Goal: Transaction & Acquisition: Purchase product/service

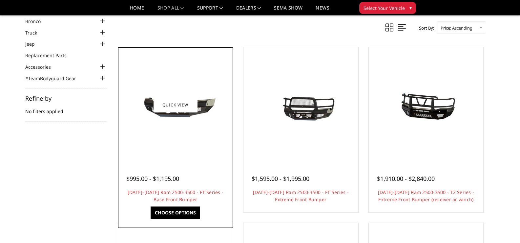
scroll to position [66, 0]
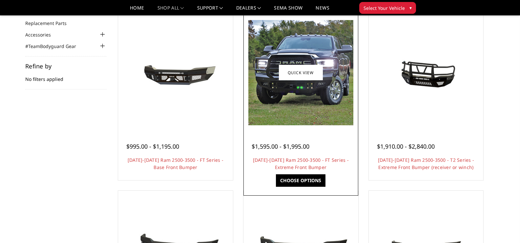
click at [300, 100] on img at bounding box center [301, 72] width 105 height 105
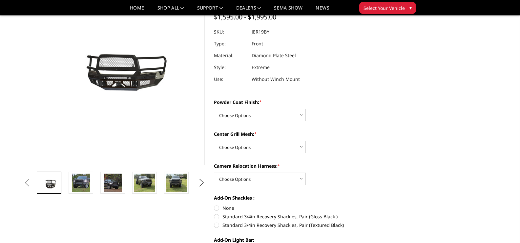
scroll to position [66, 0]
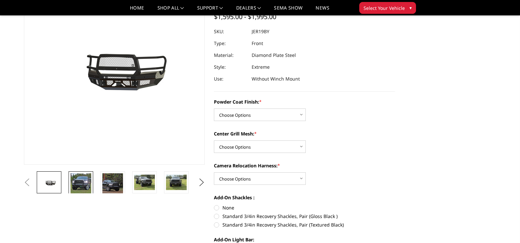
click at [85, 181] on img at bounding box center [81, 183] width 21 height 21
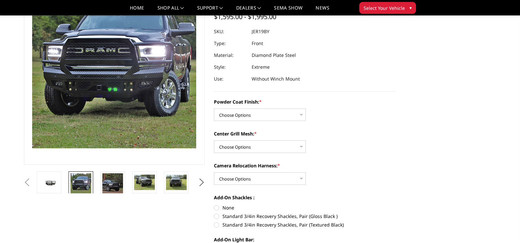
scroll to position [22, 0]
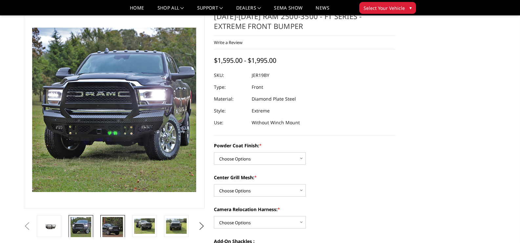
click at [120, 228] on img at bounding box center [112, 227] width 21 height 21
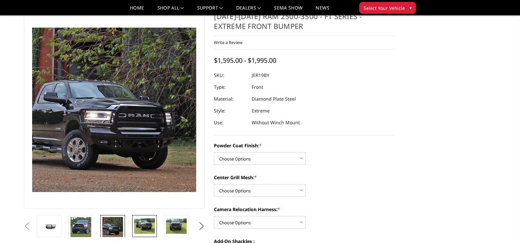
click at [140, 225] on img at bounding box center [144, 225] width 21 height 15
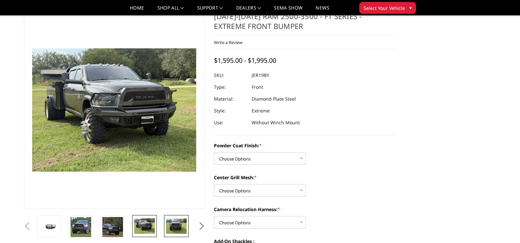
click at [176, 226] on img at bounding box center [176, 225] width 21 height 15
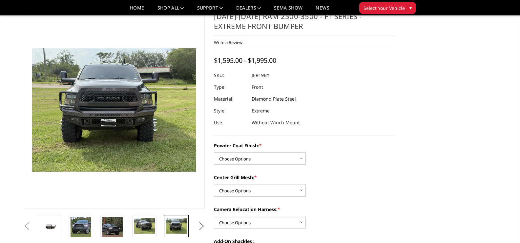
click at [201, 224] on button "Next" at bounding box center [202, 226] width 10 height 10
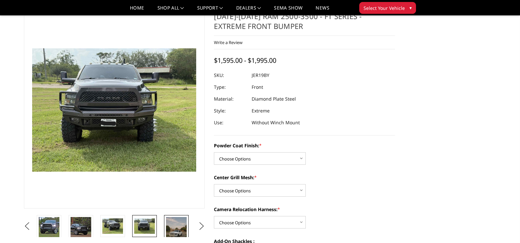
click at [169, 226] on img at bounding box center [176, 231] width 21 height 28
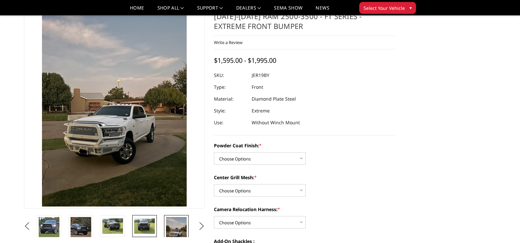
click at [146, 226] on img at bounding box center [144, 225] width 21 height 15
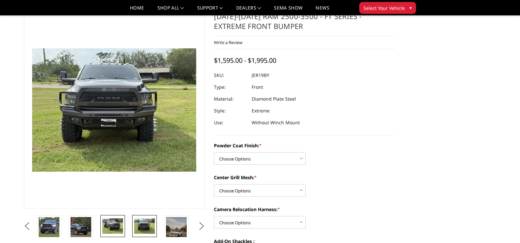
click at [125, 224] on link at bounding box center [112, 226] width 25 height 22
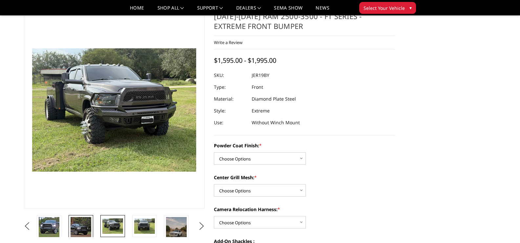
click at [85, 225] on img at bounding box center [81, 227] width 21 height 21
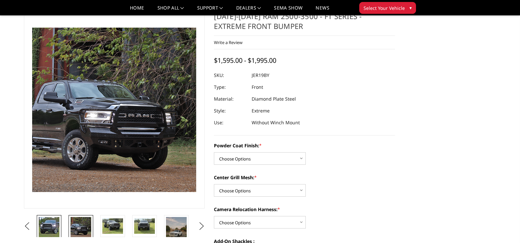
click at [53, 224] on img at bounding box center [49, 227] width 21 height 21
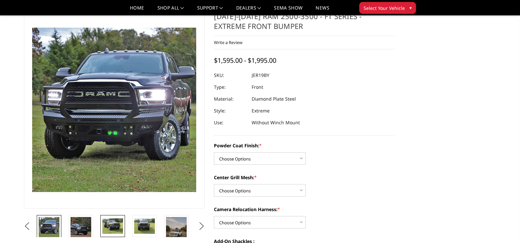
click at [124, 225] on link at bounding box center [112, 226] width 25 height 22
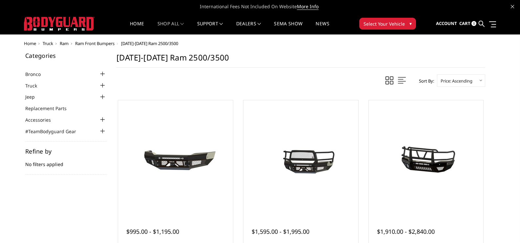
scroll to position [66, 0]
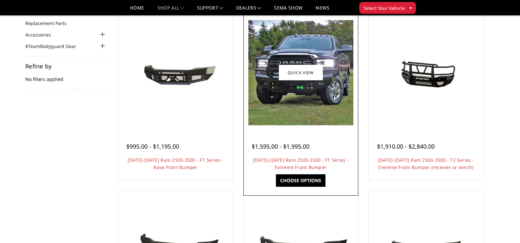
click at [293, 111] on img at bounding box center [301, 72] width 105 height 105
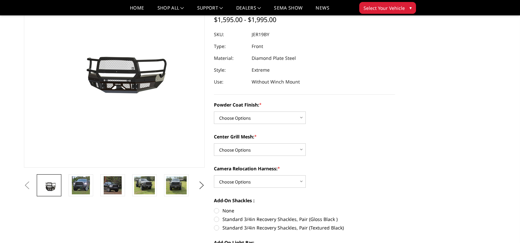
scroll to position [66, 0]
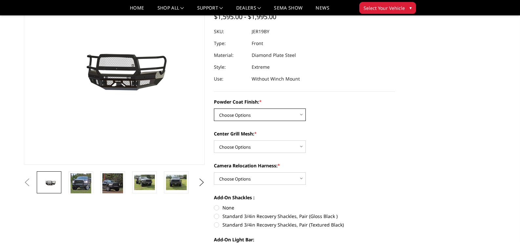
click at [274, 120] on select "Choose Options Bare Metal Gloss Black Powder Coat Textured Black Powder Coat" at bounding box center [260, 114] width 92 height 12
select select "3216"
click at [214, 108] on select "Choose Options Bare Metal Gloss Black Powder Coat Textured Black Powder Coat" at bounding box center [260, 114] width 92 height 12
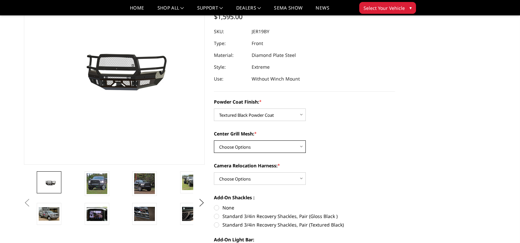
click at [262, 146] on select "Choose Options WITH Expanded Metal in Center Grill WITHOUT Expanded Metal in Ce…" at bounding box center [260, 146] width 92 height 12
select select "3218"
click at [214, 140] on select "Choose Options WITH Expanded Metal in Center Grill WITHOUT Expanded Metal in Ce…" at bounding box center [260, 146] width 92 height 12
click at [143, 185] on img at bounding box center [144, 183] width 21 height 21
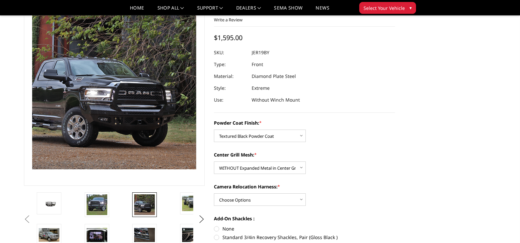
scroll to position [55, 0]
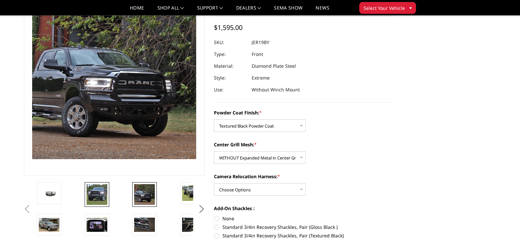
click at [97, 198] on img at bounding box center [97, 194] width 21 height 21
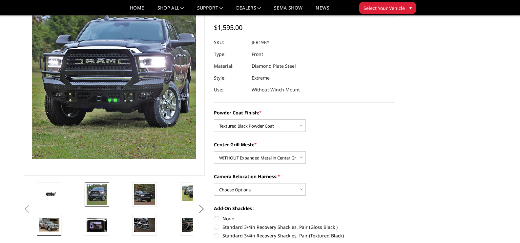
click at [50, 225] on img at bounding box center [49, 224] width 21 height 13
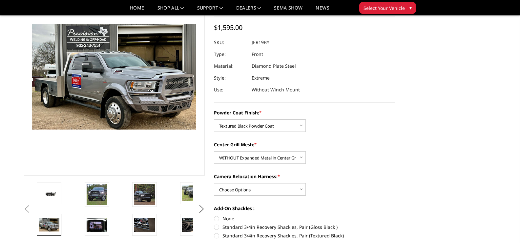
scroll to position [84, 0]
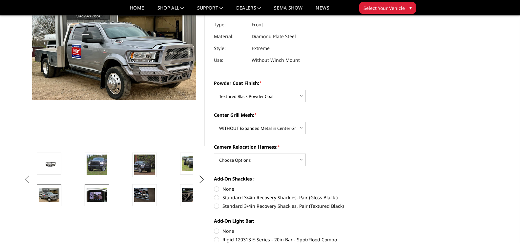
click at [100, 195] on img at bounding box center [97, 195] width 21 height 14
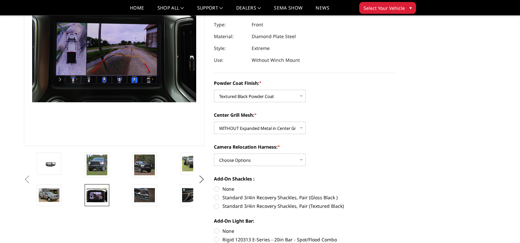
scroll to position [82, 0]
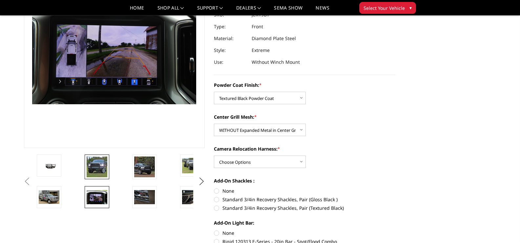
click at [98, 164] on img at bounding box center [97, 166] width 21 height 21
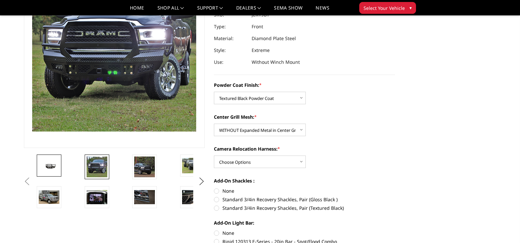
click at [45, 164] on img at bounding box center [49, 166] width 21 height 10
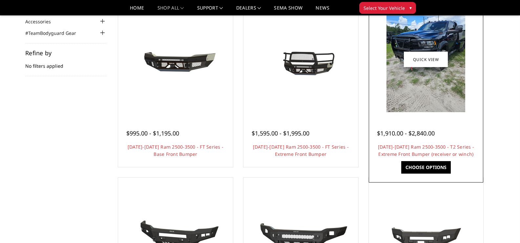
scroll to position [66, 0]
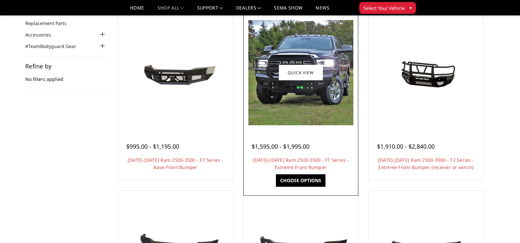
click at [285, 96] on img at bounding box center [301, 72] width 105 height 105
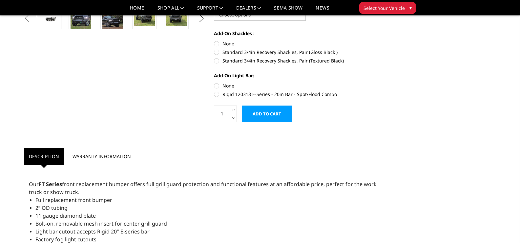
scroll to position [328, 0]
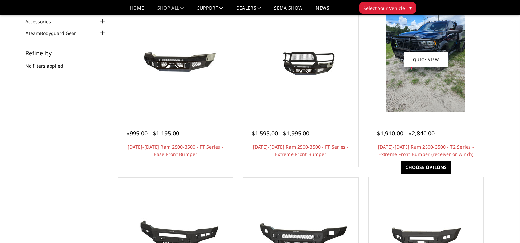
click at [425, 102] on img at bounding box center [426, 59] width 79 height 105
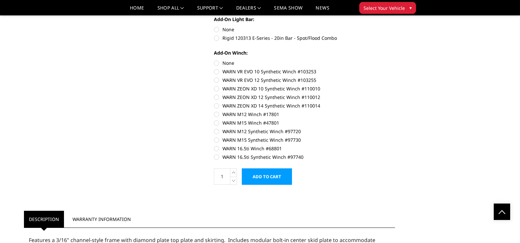
scroll to position [295, 0]
